Goal: Task Accomplishment & Management: Manage account settings

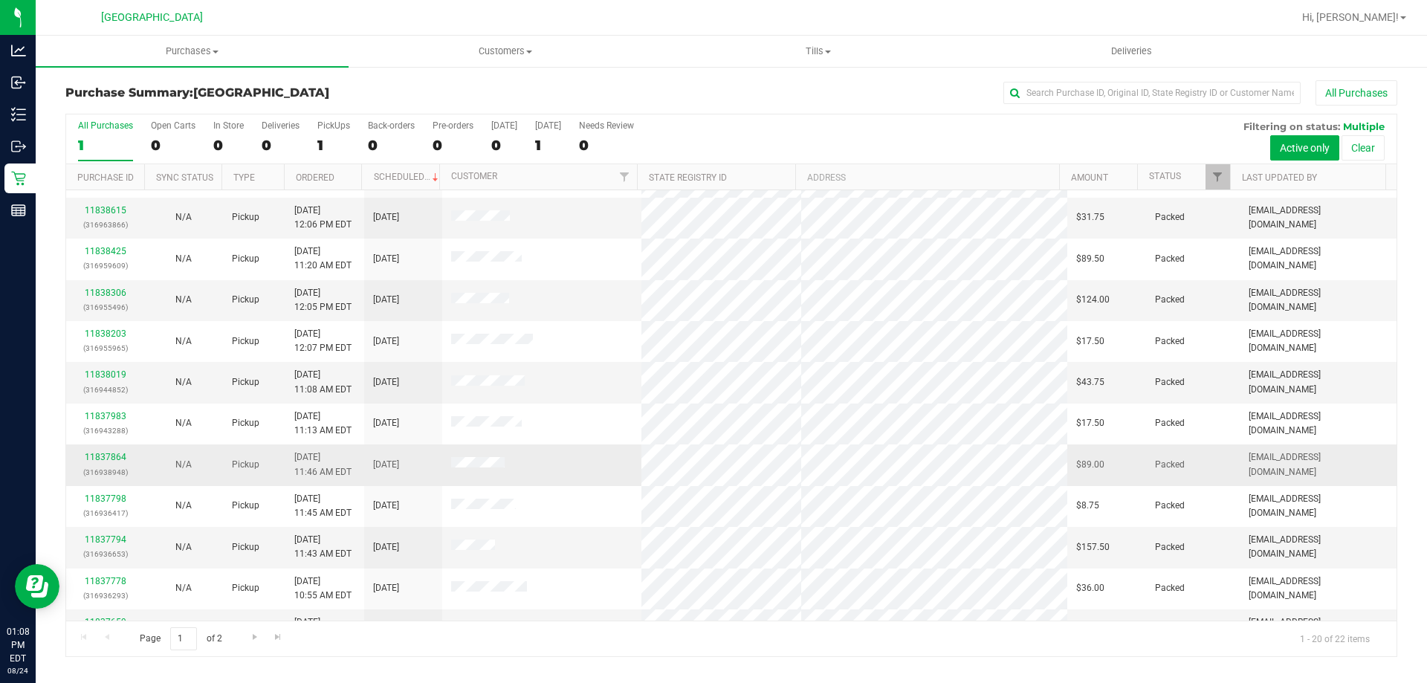
scroll to position [372, 0]
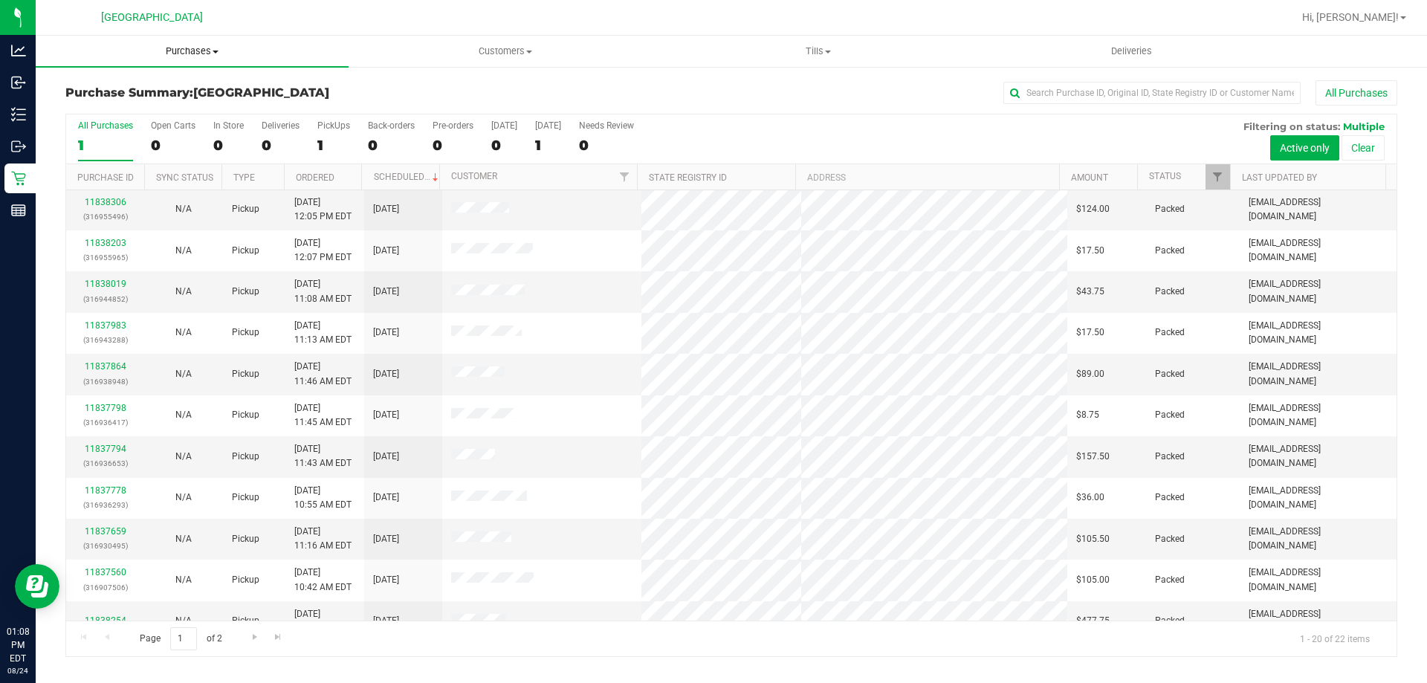
click at [190, 54] on span "Purchases" at bounding box center [192, 51] width 313 height 13
click at [186, 101] on li "Fulfillment" at bounding box center [192, 108] width 313 height 18
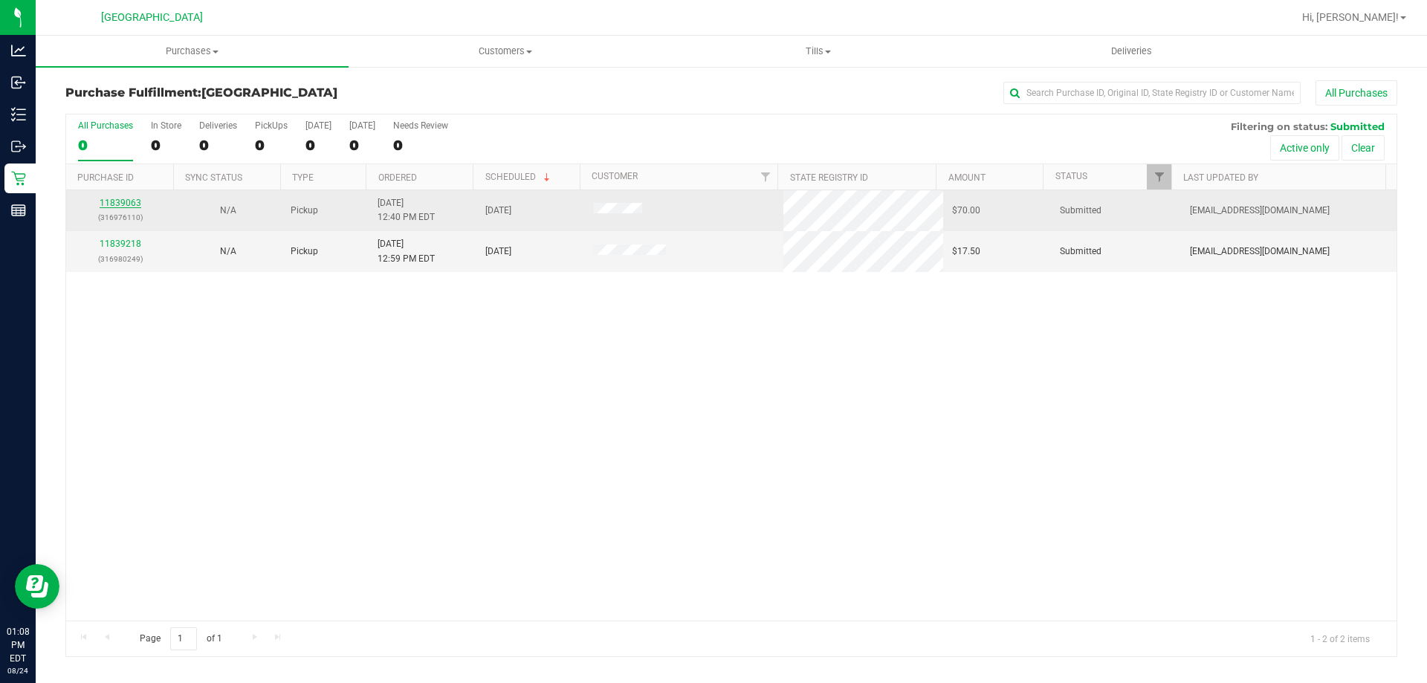
click at [135, 203] on link "11839063" at bounding box center [121, 203] width 42 height 10
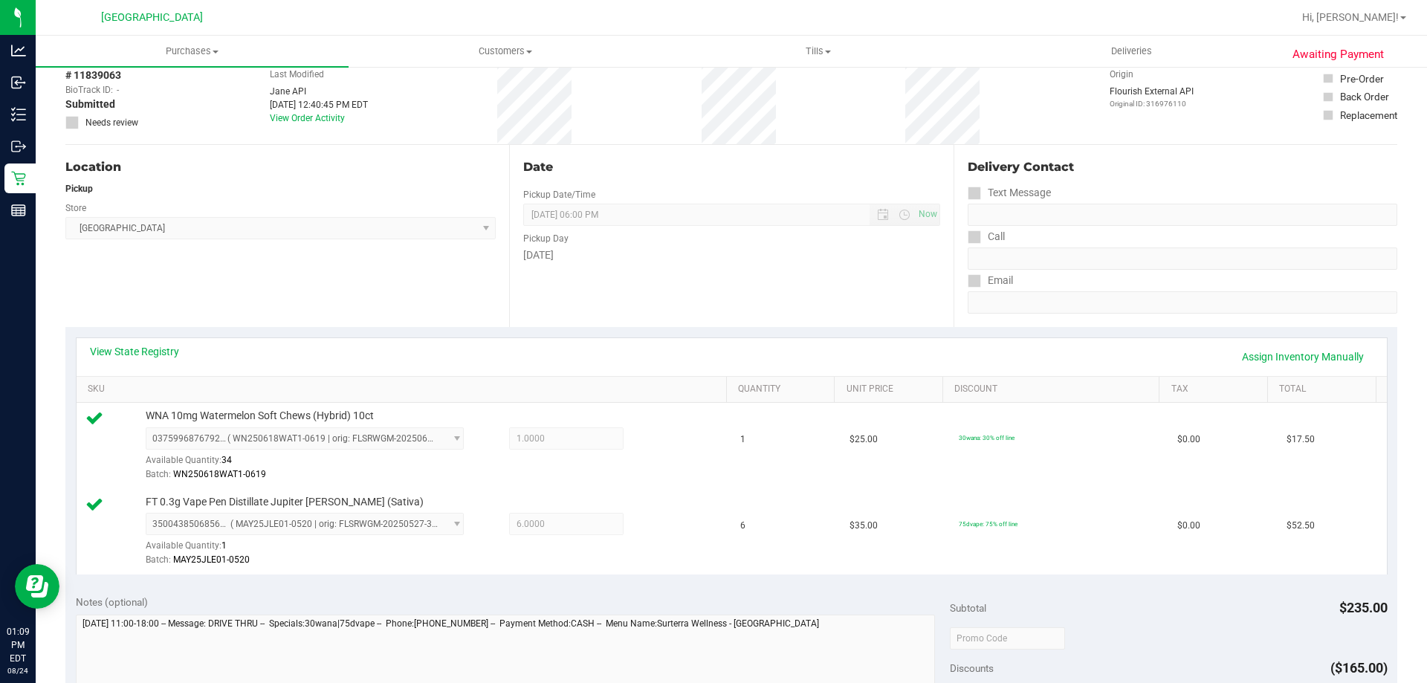
scroll to position [297, 0]
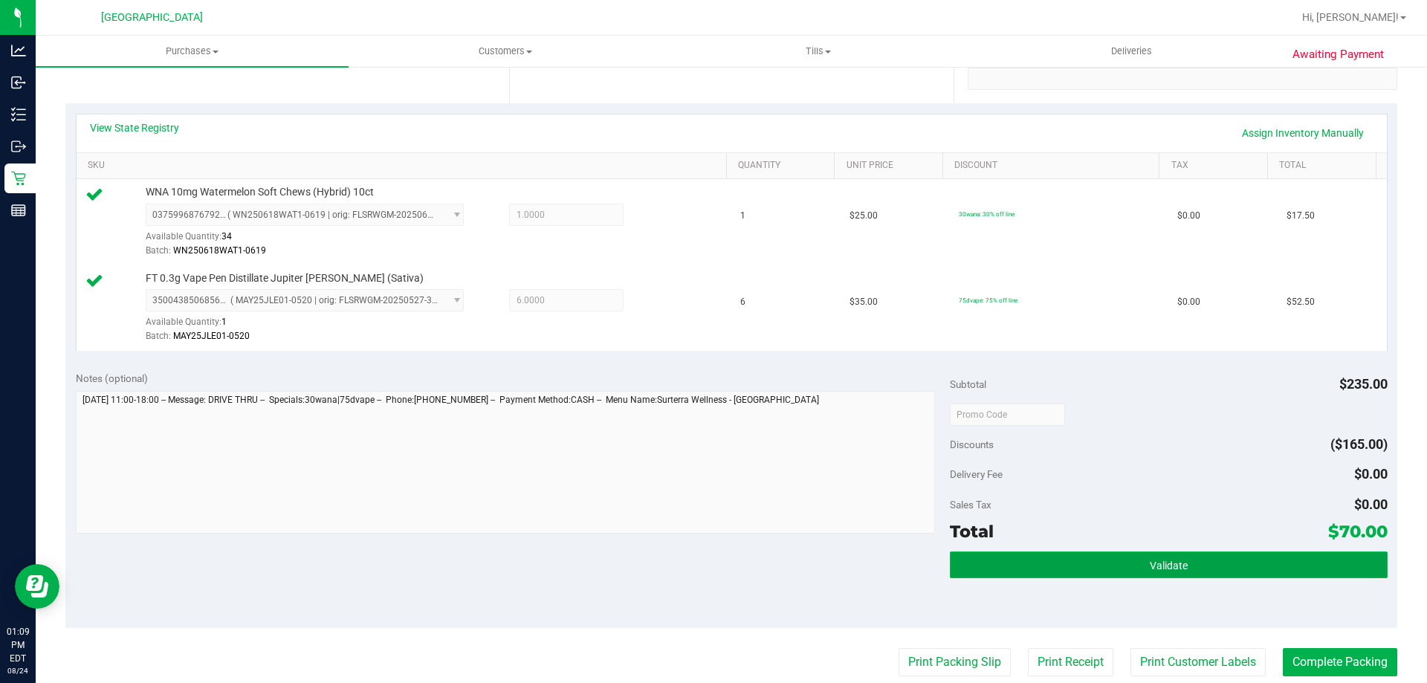
click at [1098, 566] on button "Validate" at bounding box center [1168, 564] width 437 height 27
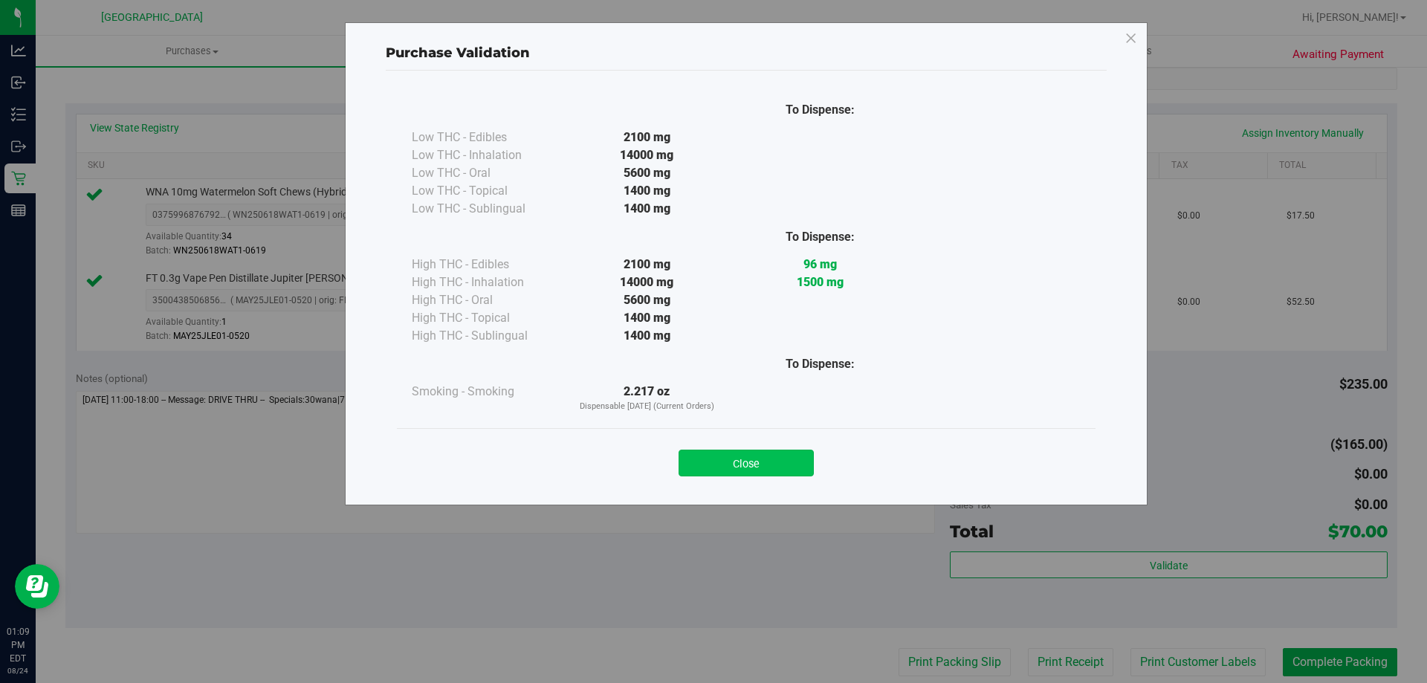
click at [771, 464] on button "Close" at bounding box center [746, 463] width 135 height 27
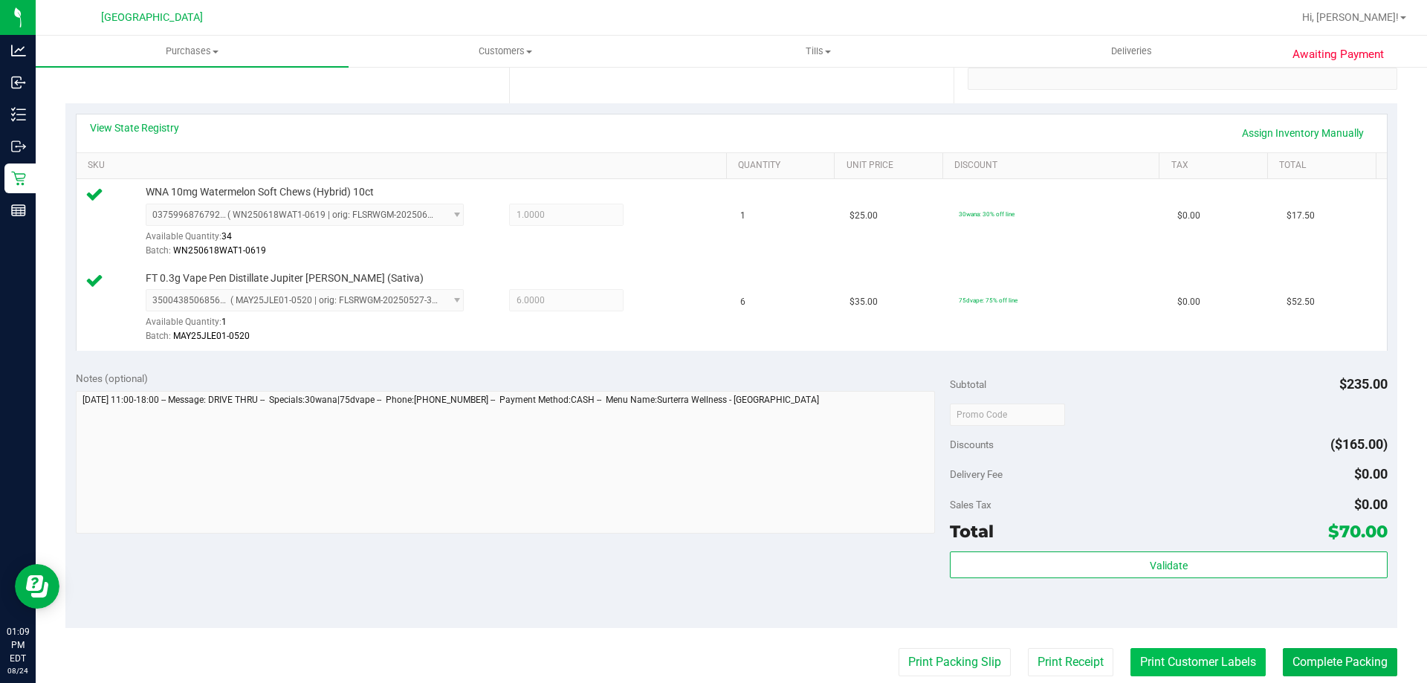
click at [1180, 662] on button "Print Customer Labels" at bounding box center [1197, 662] width 135 height 28
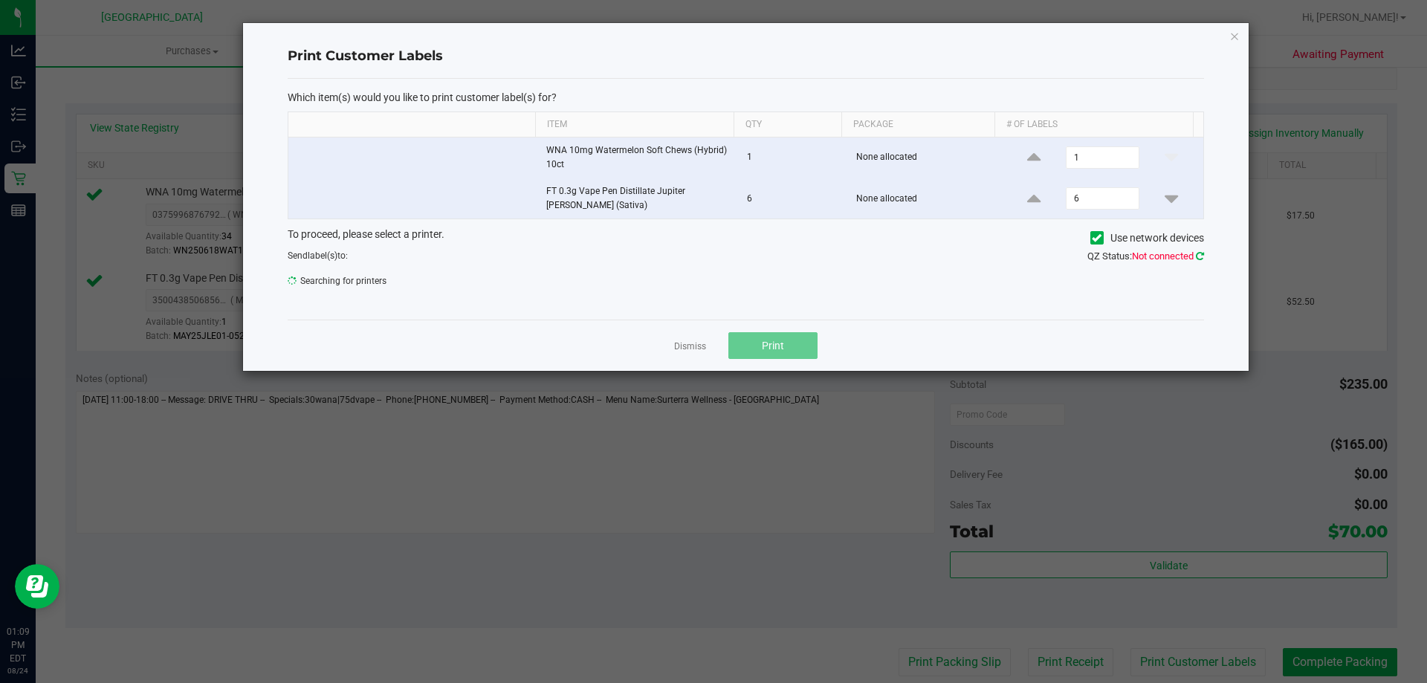
click at [1197, 253] on icon at bounding box center [1200, 256] width 8 height 10
click at [1197, 253] on icon at bounding box center [1200, 256] width 12 height 11
click at [1197, 253] on icon at bounding box center [1199, 256] width 10 height 12
drag, startPoint x: 372, startPoint y: 272, endPoint x: 683, endPoint y: 317, distance: 314.7
click at [373, 274] on span "Searching for printers" at bounding box center [511, 281] width 447 height 22
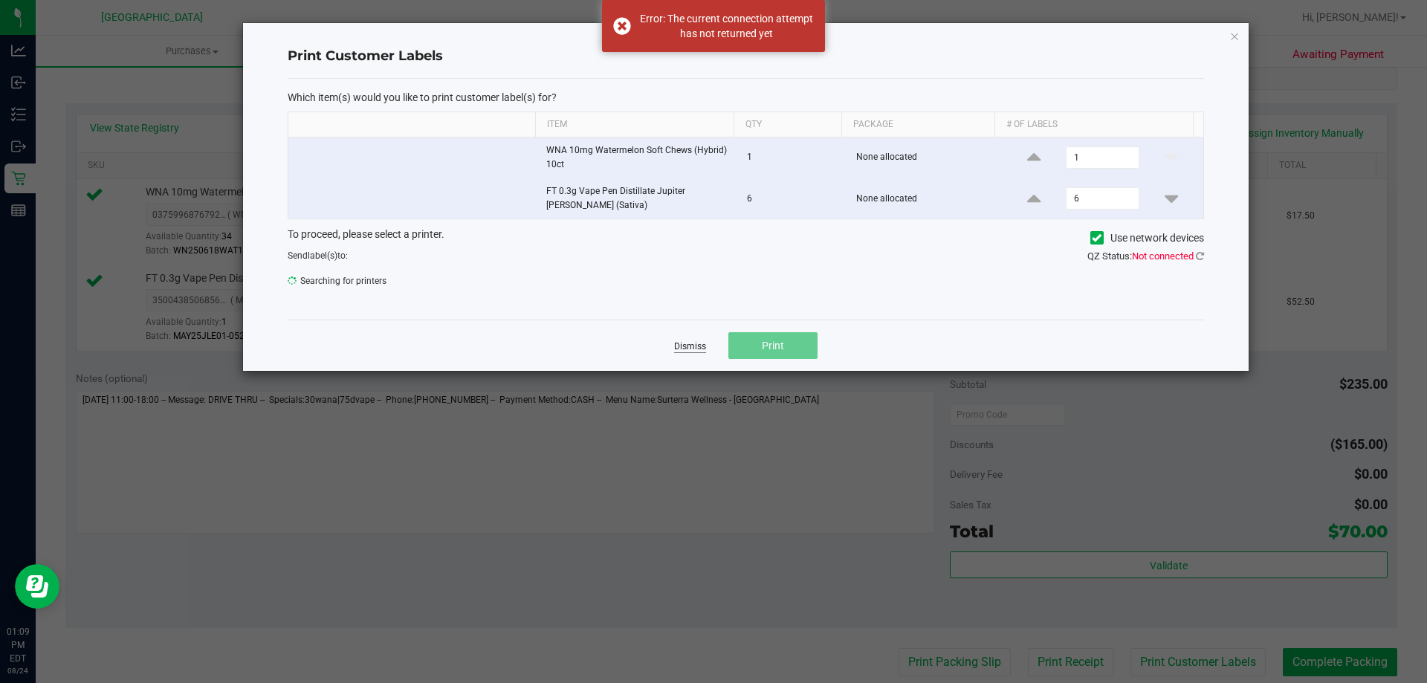
click at [690, 345] on link "Dismiss" at bounding box center [690, 346] width 32 height 13
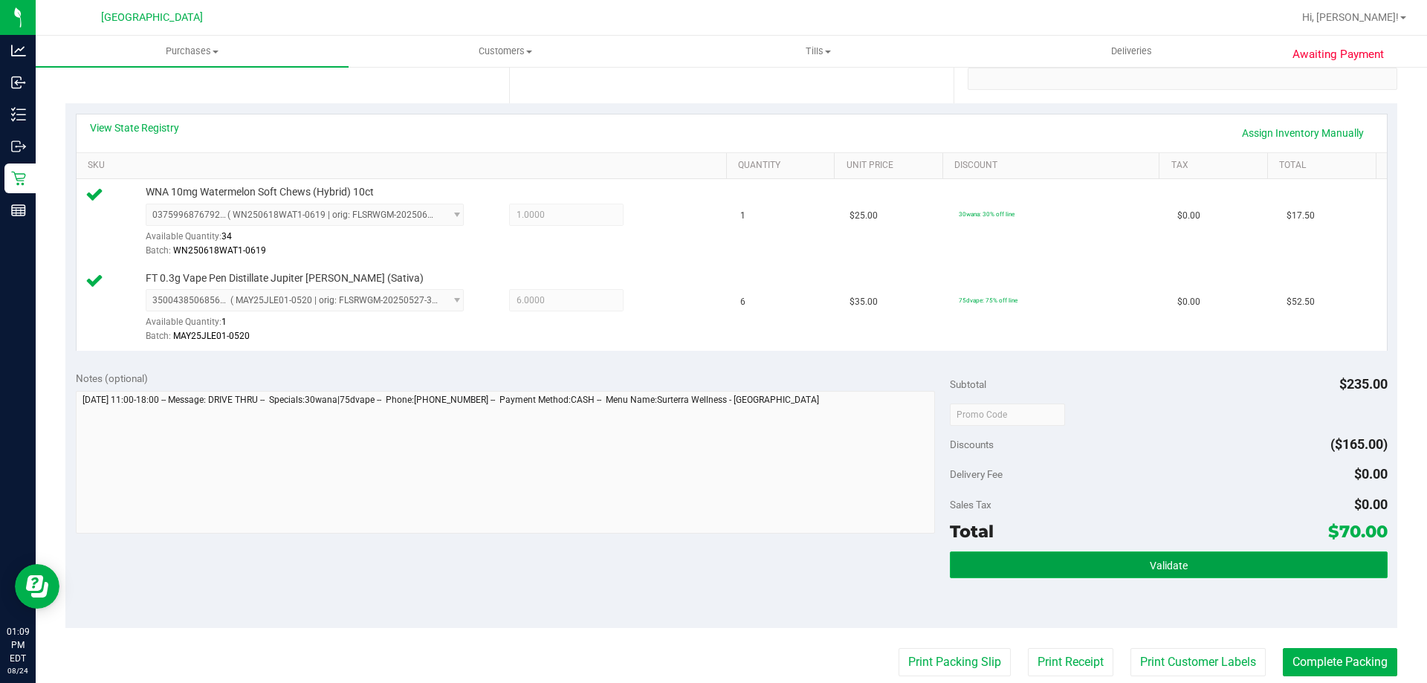
click at [979, 558] on button "Validate" at bounding box center [1168, 564] width 437 height 27
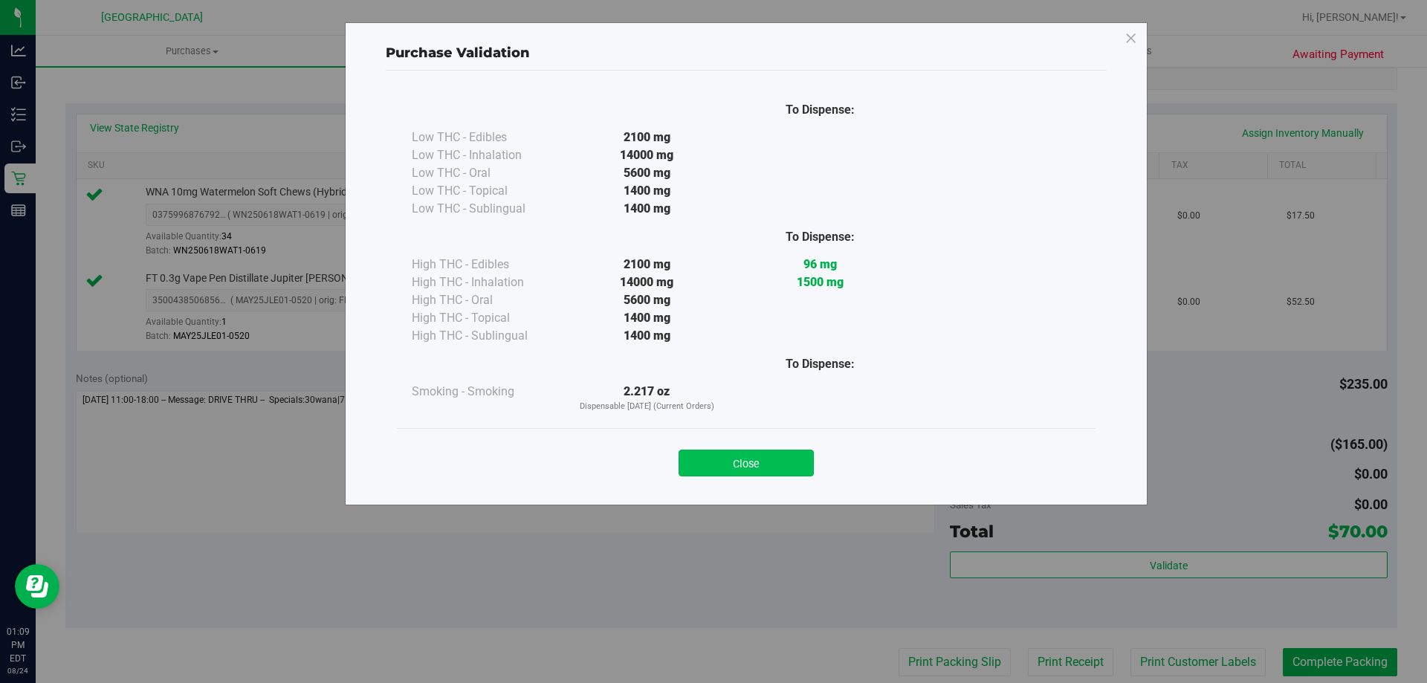
click at [769, 463] on button "Close" at bounding box center [746, 463] width 135 height 27
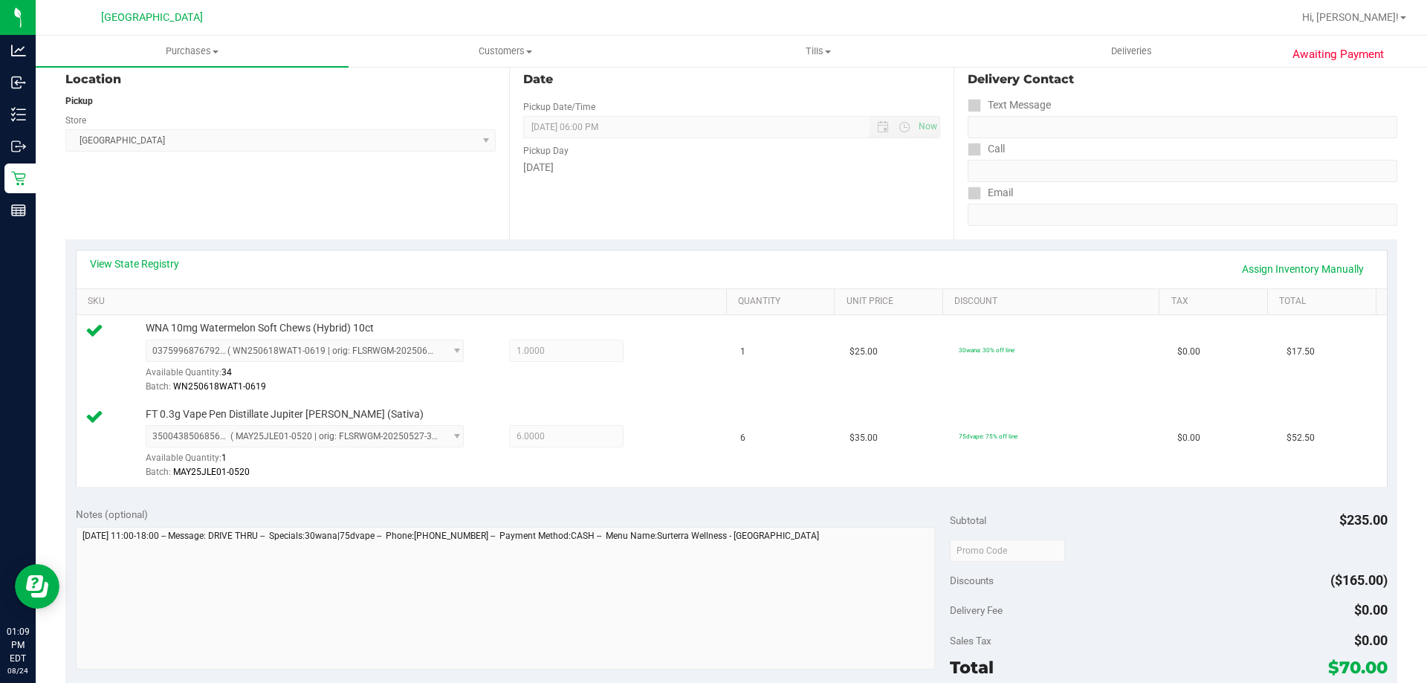
scroll to position [372, 0]
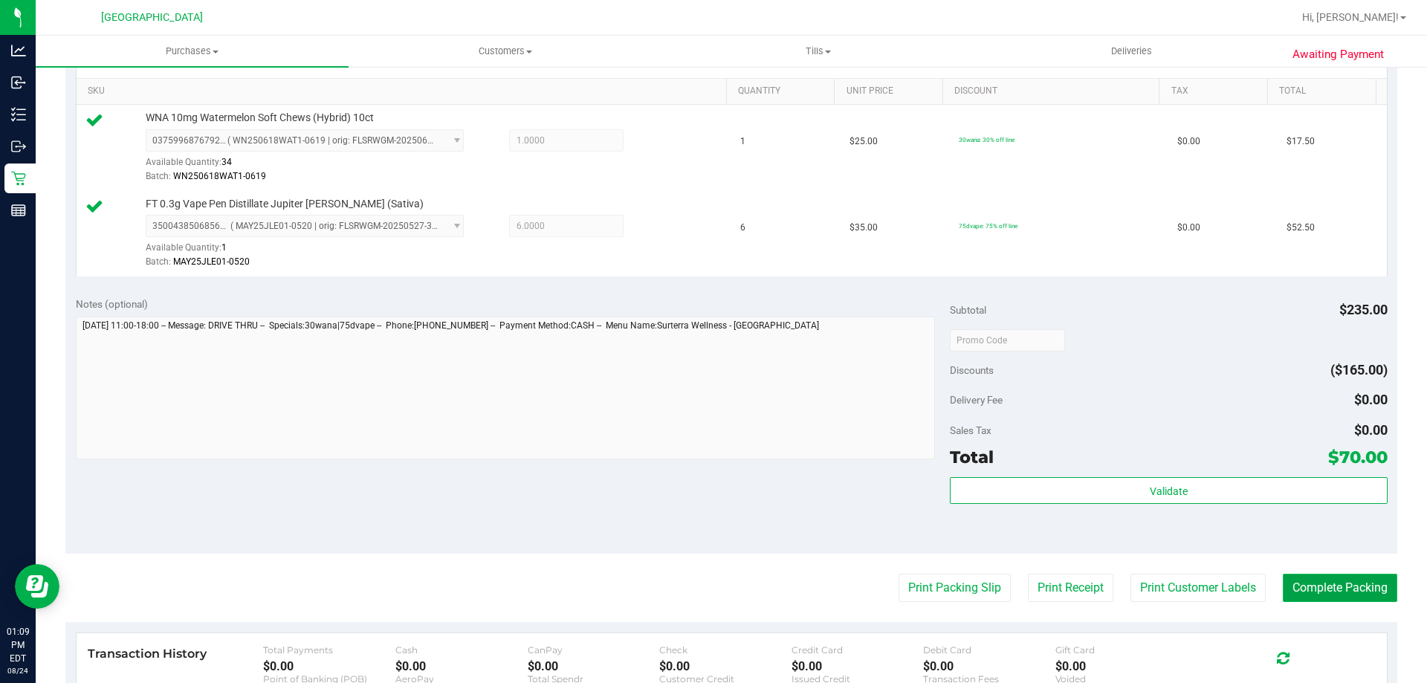
click at [1283, 589] on button "Complete Packing" at bounding box center [1340, 588] width 114 height 28
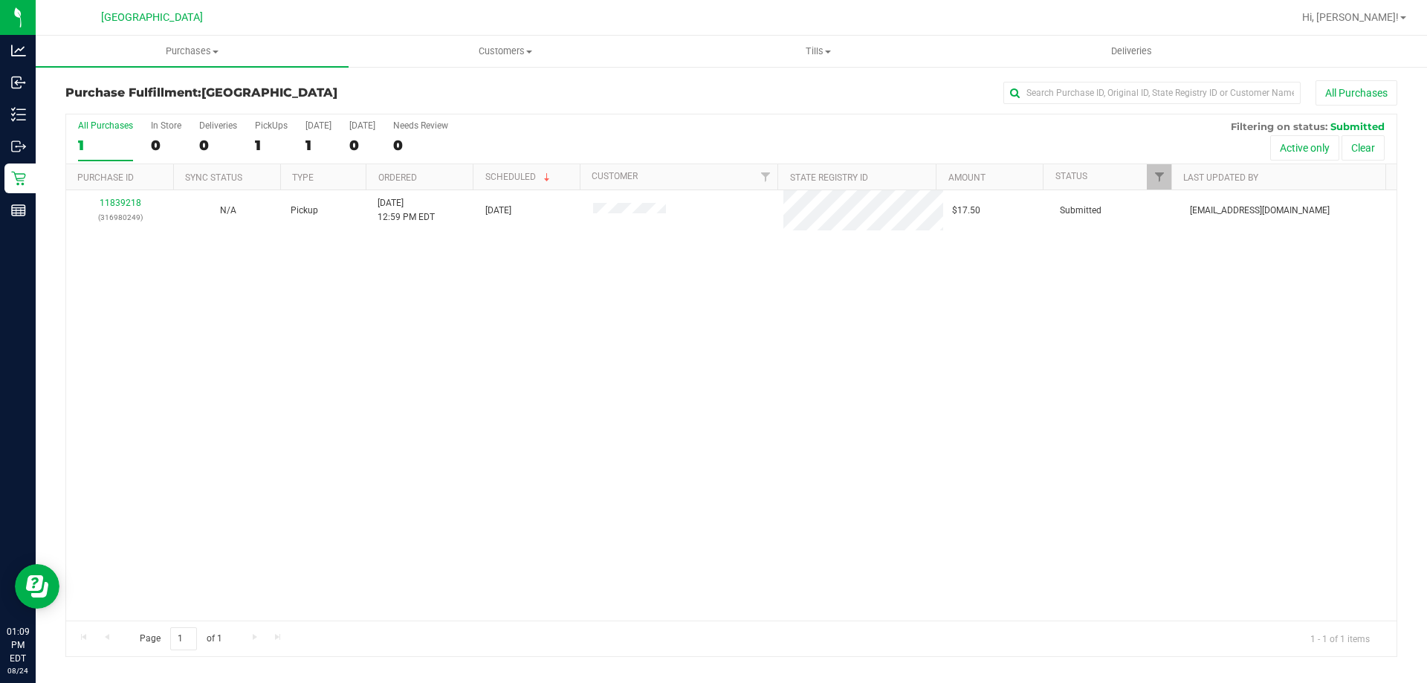
click at [878, 401] on div "11839218 (316980249) N/A Pickup [DATE] 12:59 PM EDT 8/24/2025 $17.50 Submitted …" at bounding box center [731, 405] width 1330 height 430
